Goal: Use online tool/utility: Use online tool/utility

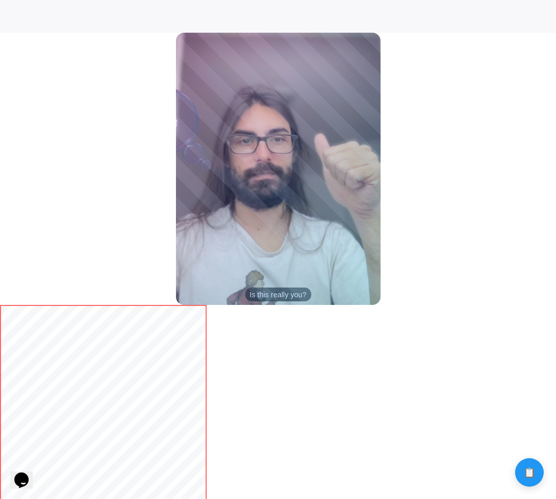
scroll to position [450, 0]
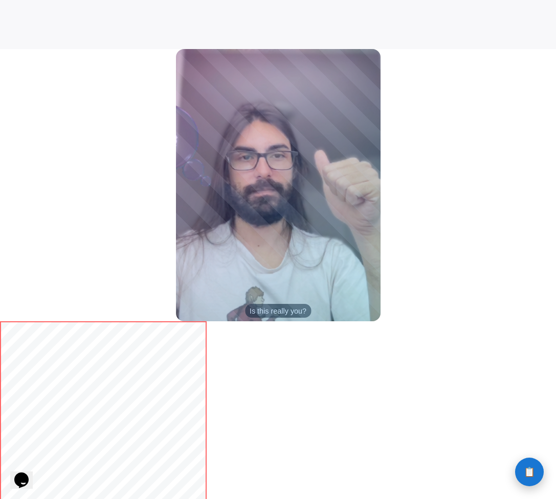
click at [519, 471] on button "📋 History" at bounding box center [529, 472] width 29 height 29
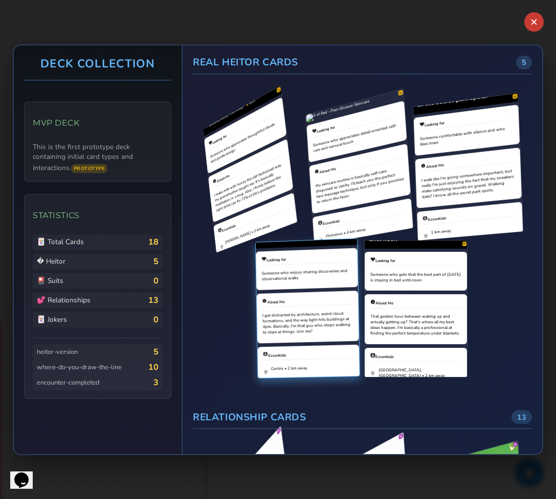
scroll to position [0, 0]
